Goal: Register for event/course

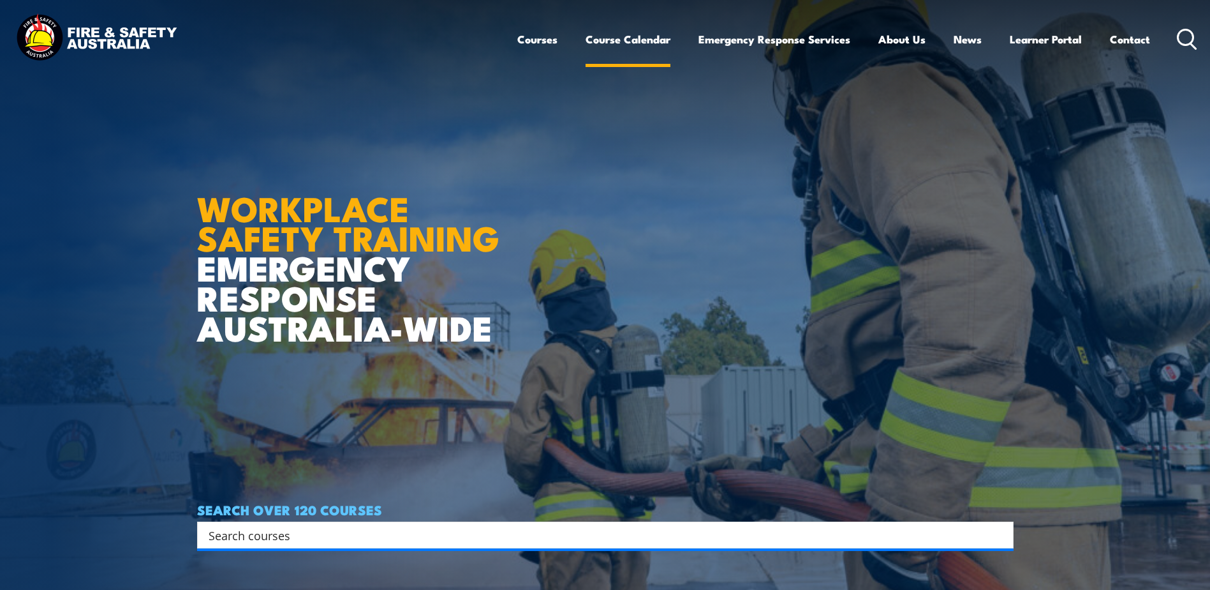
click at [641, 38] on link "Course Calendar" at bounding box center [628, 39] width 85 height 34
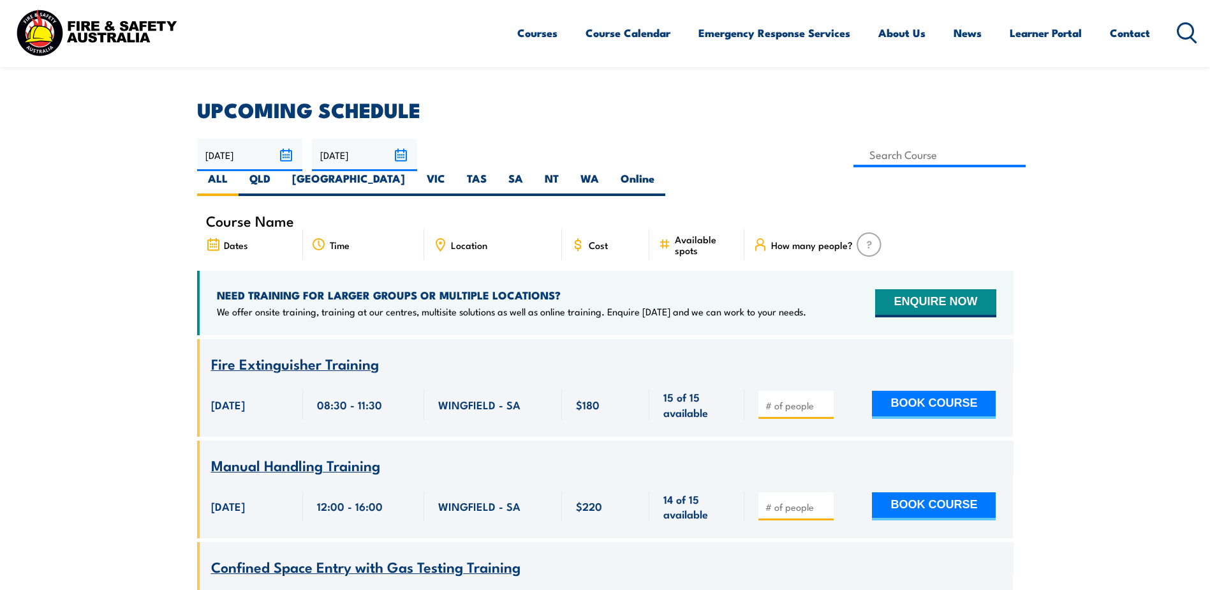
scroll to position [319, 0]
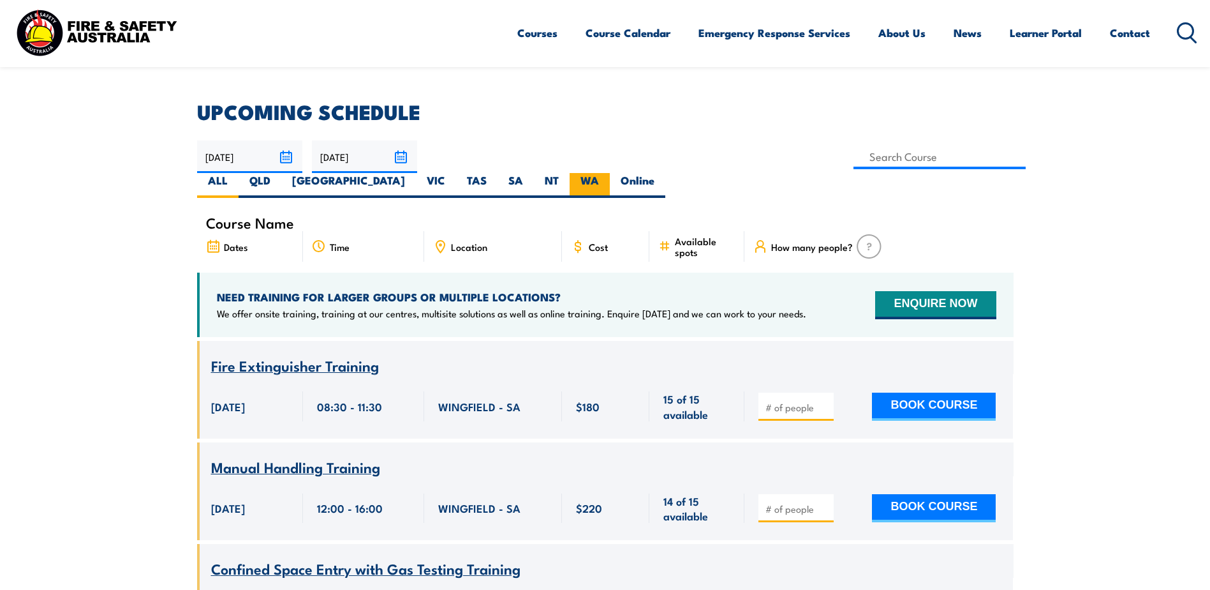
click at [610, 173] on label "WA" at bounding box center [590, 185] width 40 height 25
click at [607, 173] on input "WA" at bounding box center [603, 177] width 8 height 8
radio input "true"
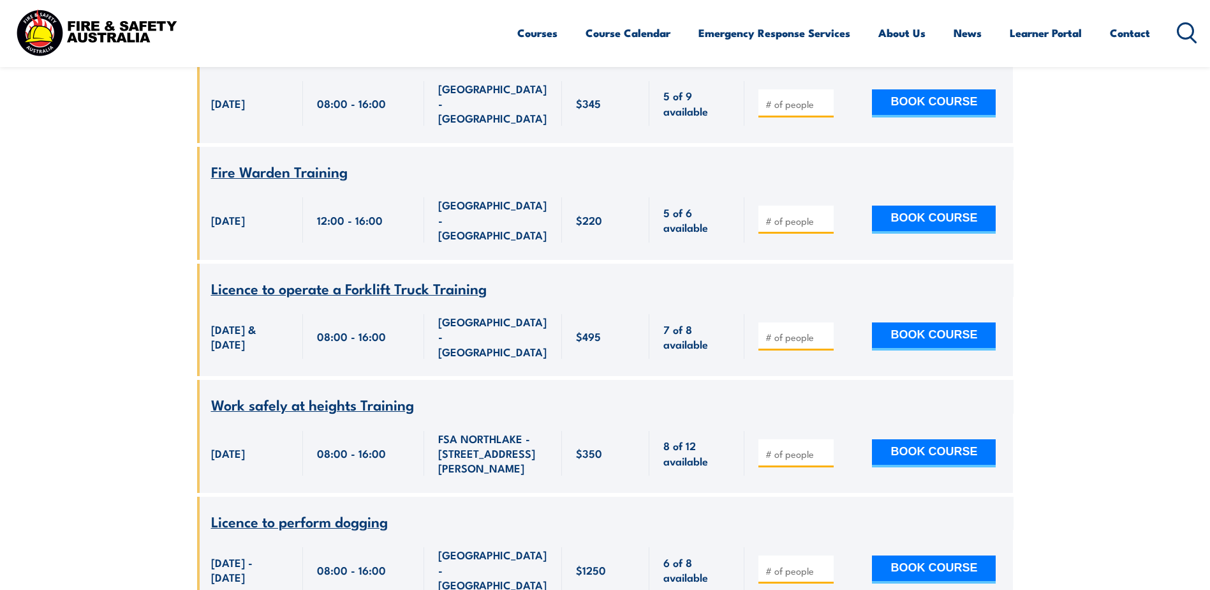
scroll to position [868, 0]
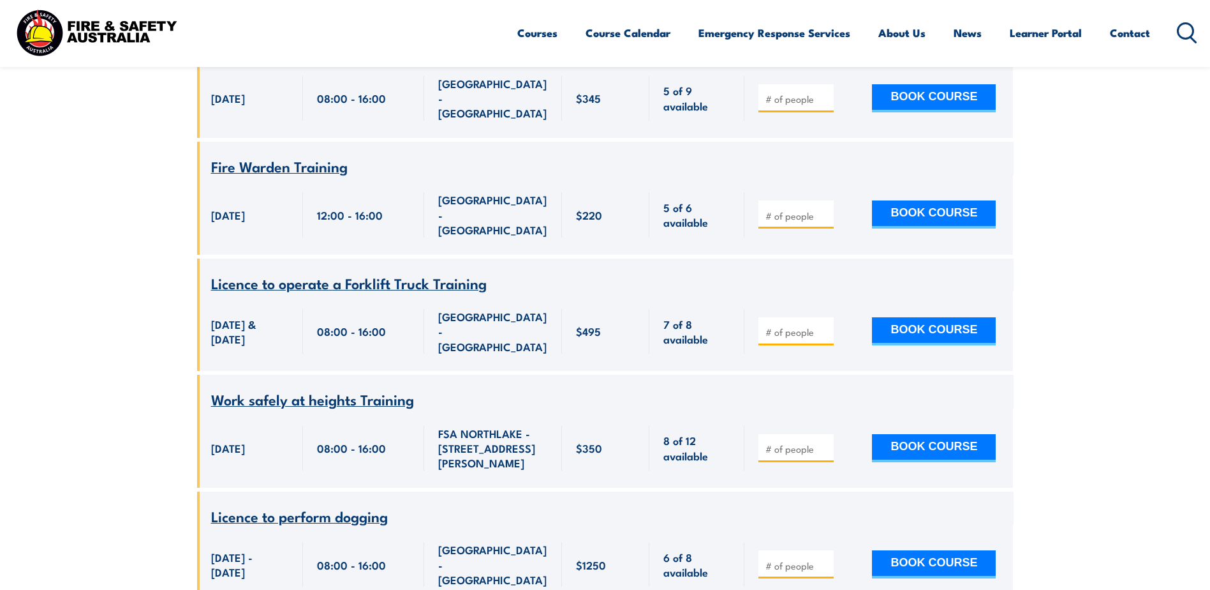
click at [332, 155] on span "Fire Warden Training" at bounding box center [279, 166] width 137 height 22
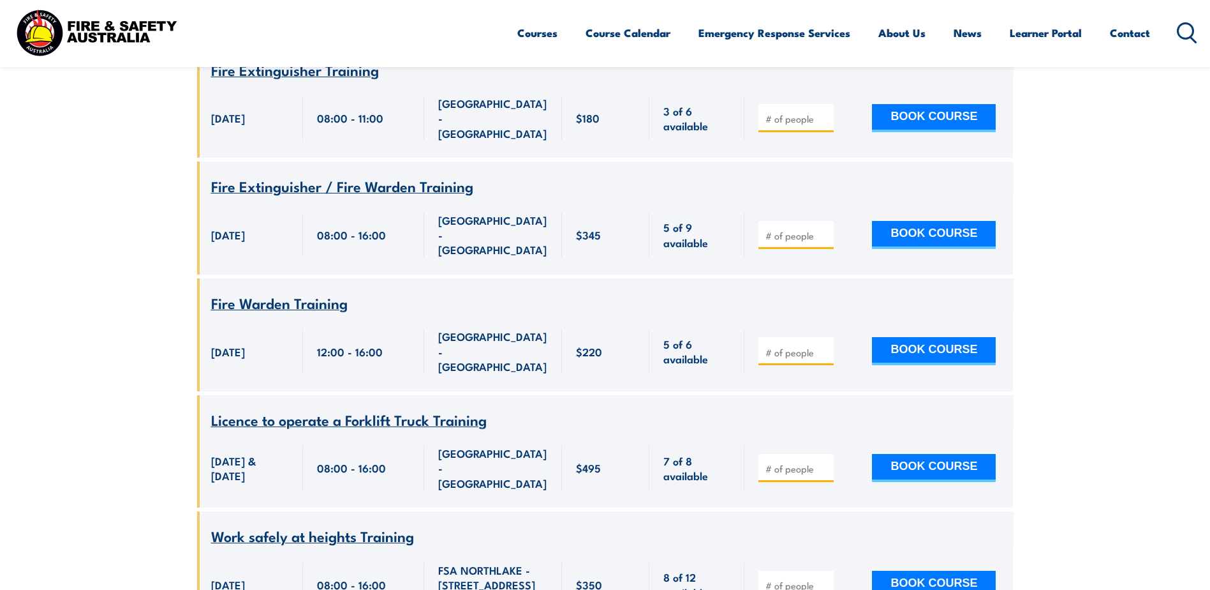
scroll to position [485, 0]
